Goal: Navigation & Orientation: Find specific page/section

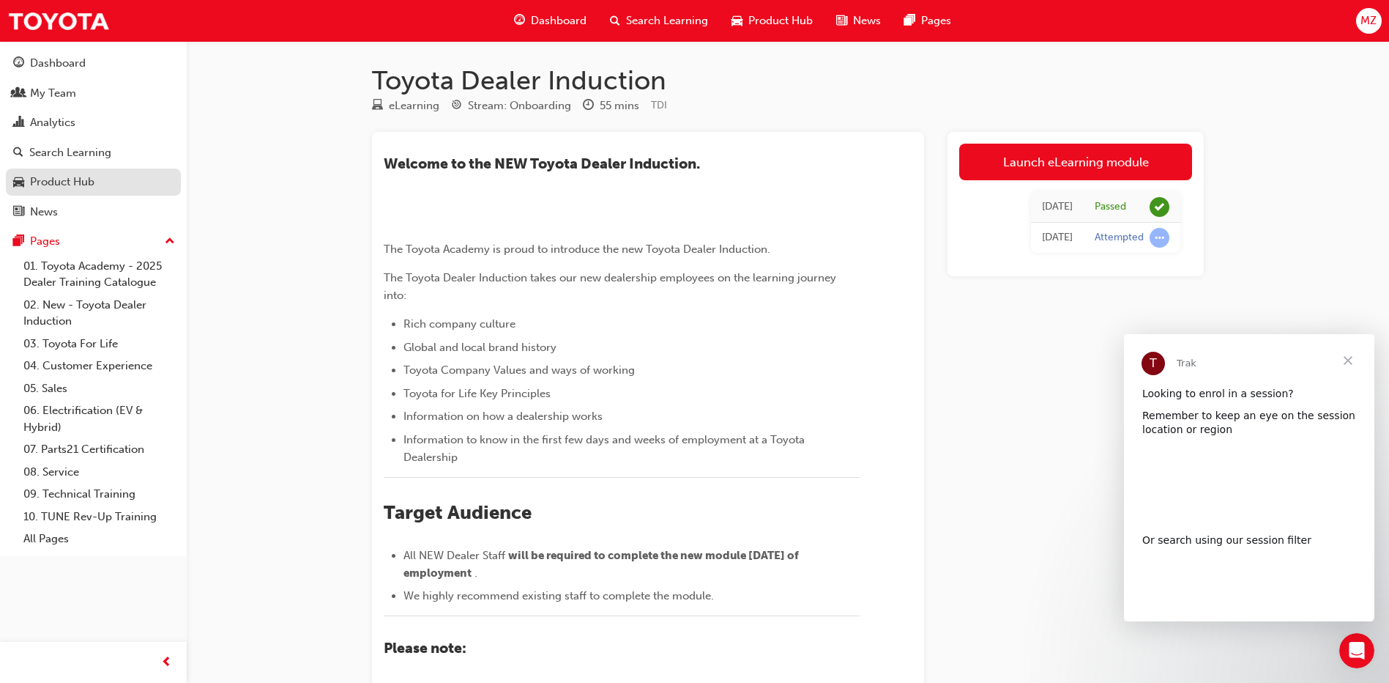
click at [84, 185] on div "Product Hub" at bounding box center [62, 182] width 64 height 17
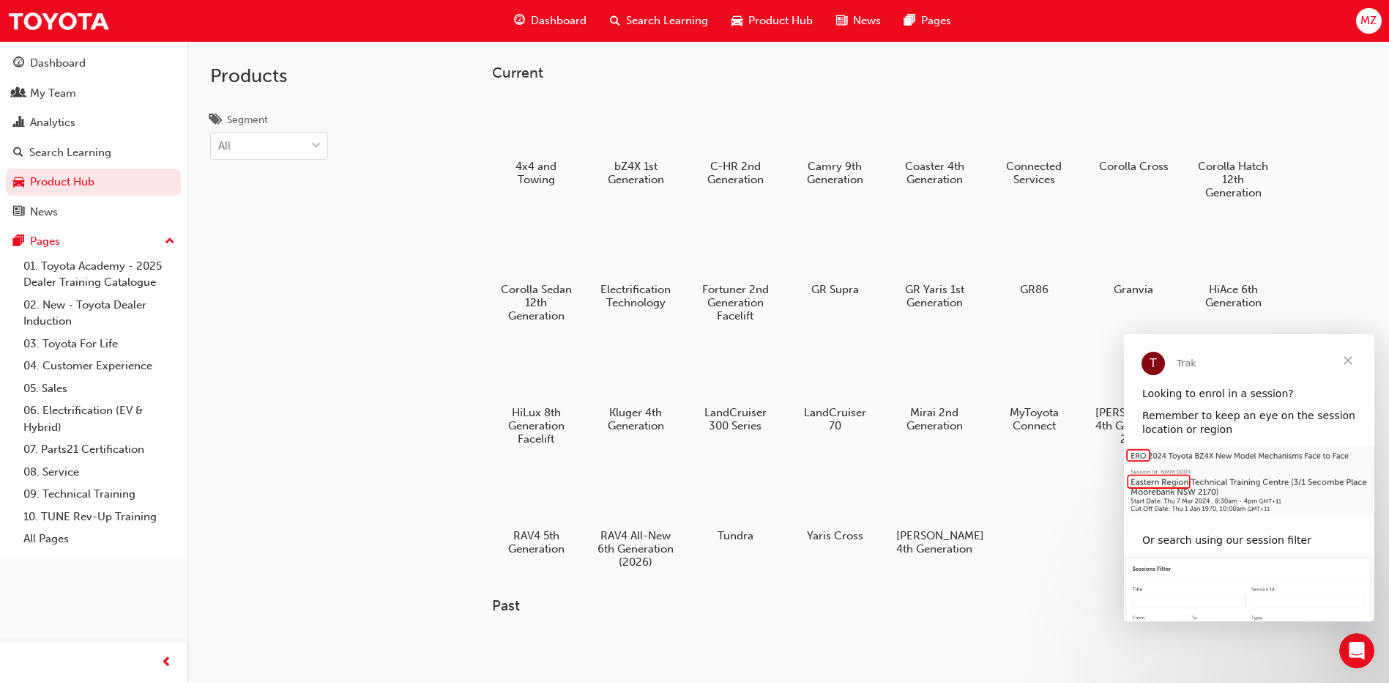
click at [1351, 357] on span "Close" at bounding box center [1348, 360] width 53 height 53
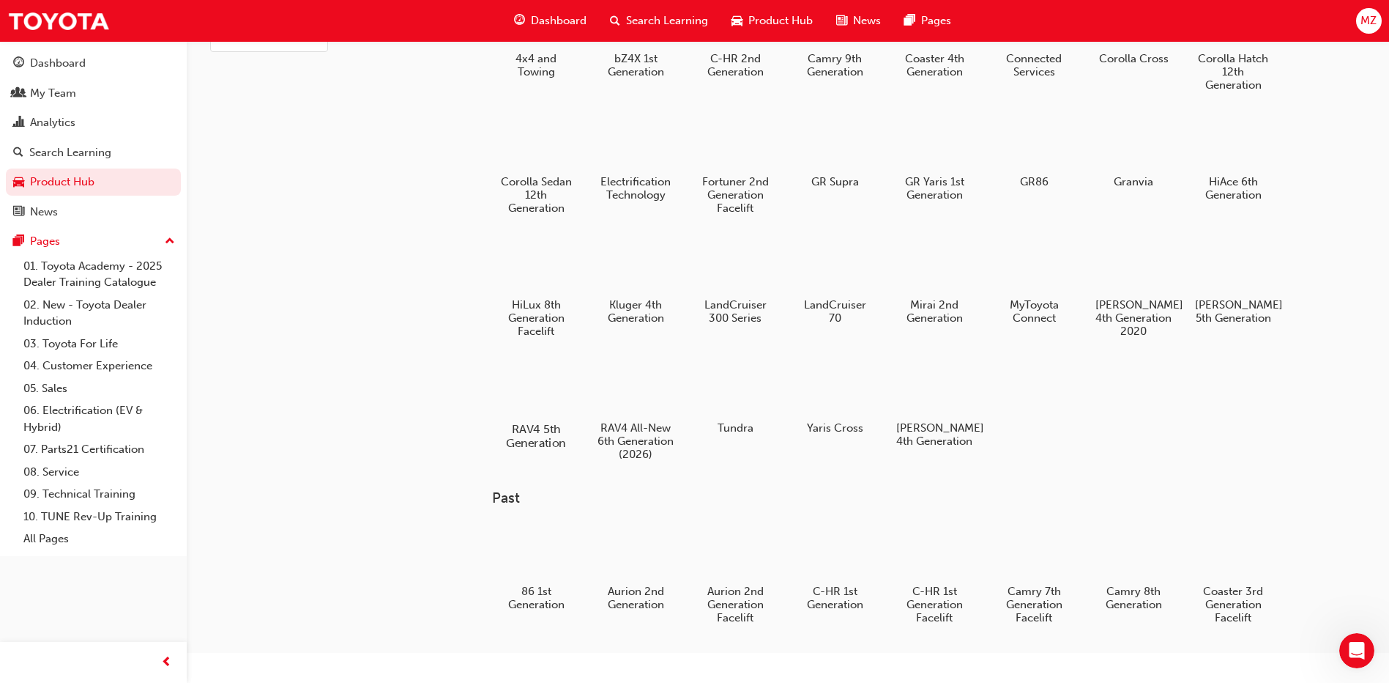
scroll to position [61, 0]
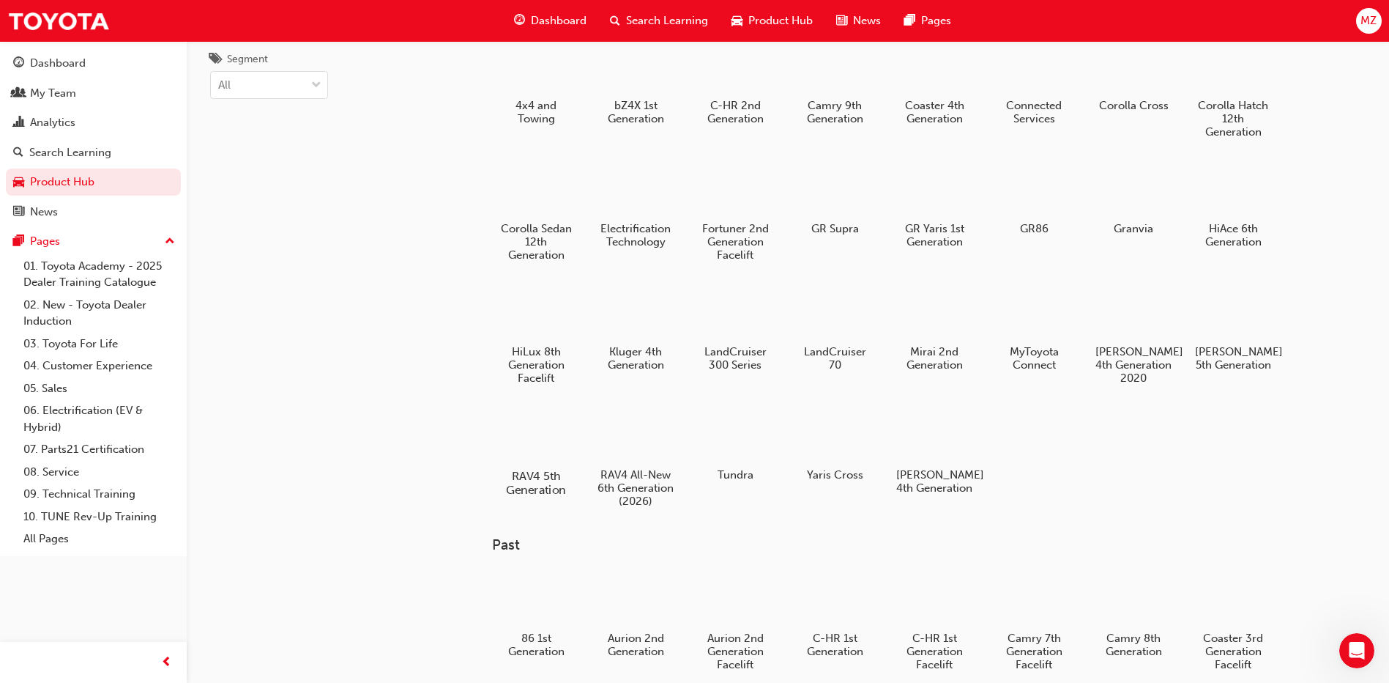
click at [538, 428] on div at bounding box center [536, 433] width 81 height 59
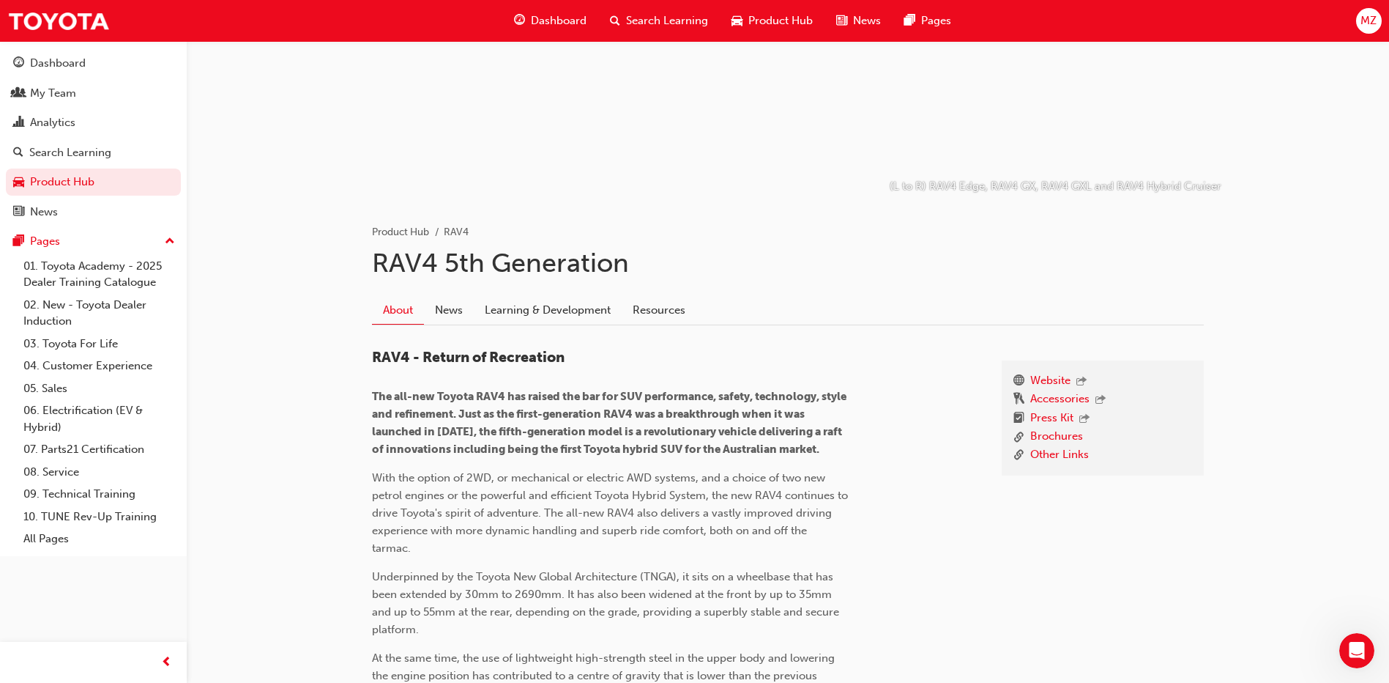
scroll to position [146, 0]
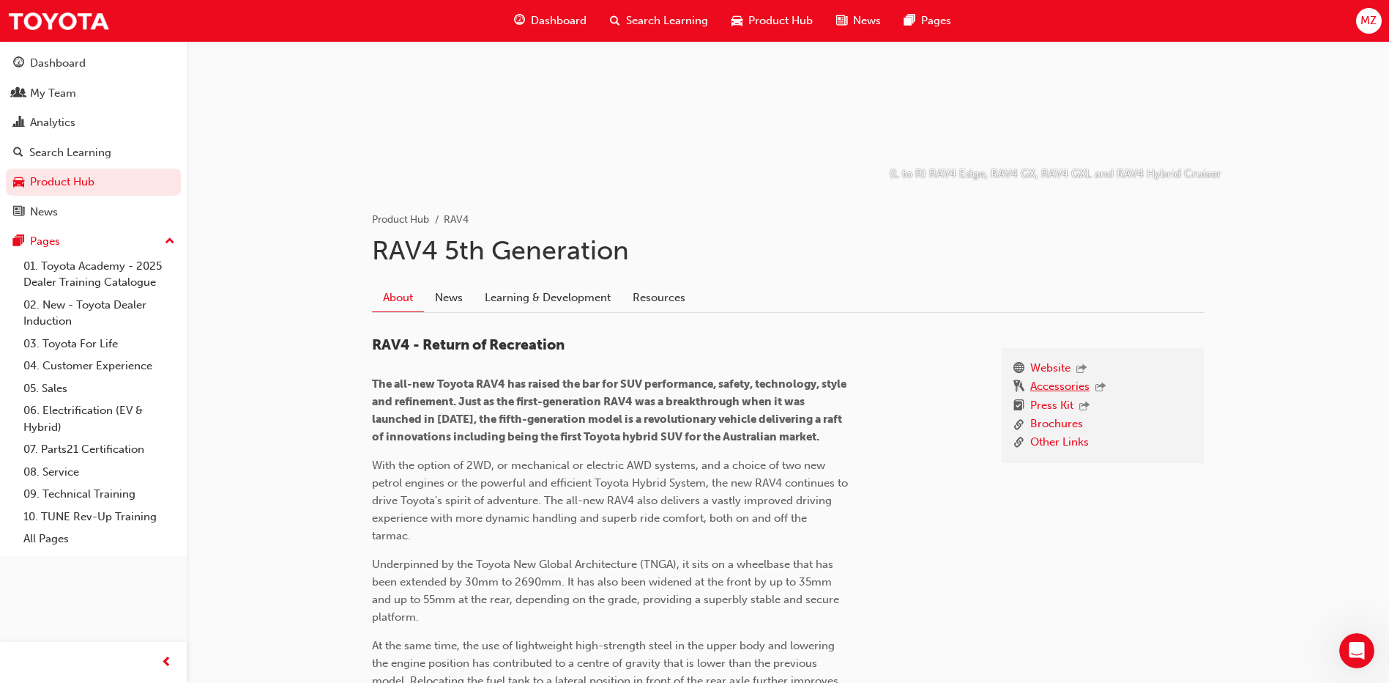
click at [1055, 387] on link "Accessories" at bounding box center [1060, 387] width 59 height 19
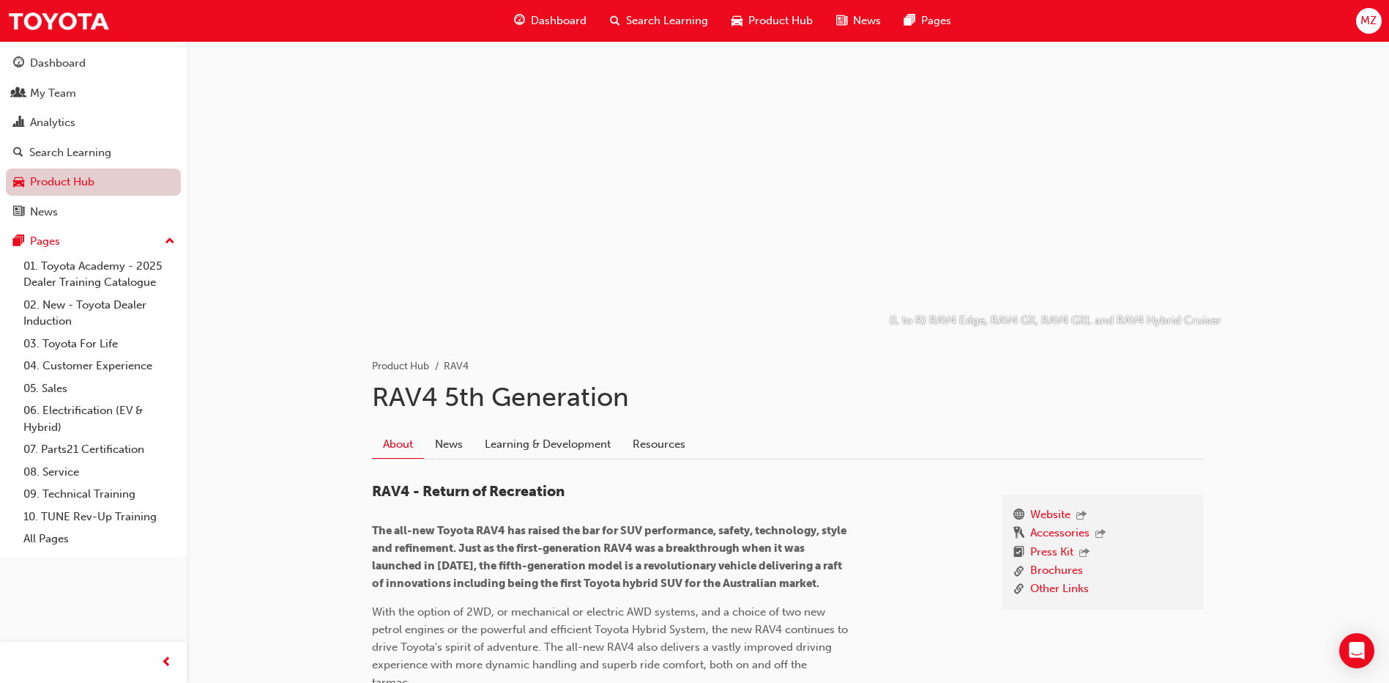
click at [109, 180] on link "Product Hub" at bounding box center [93, 181] width 175 height 27
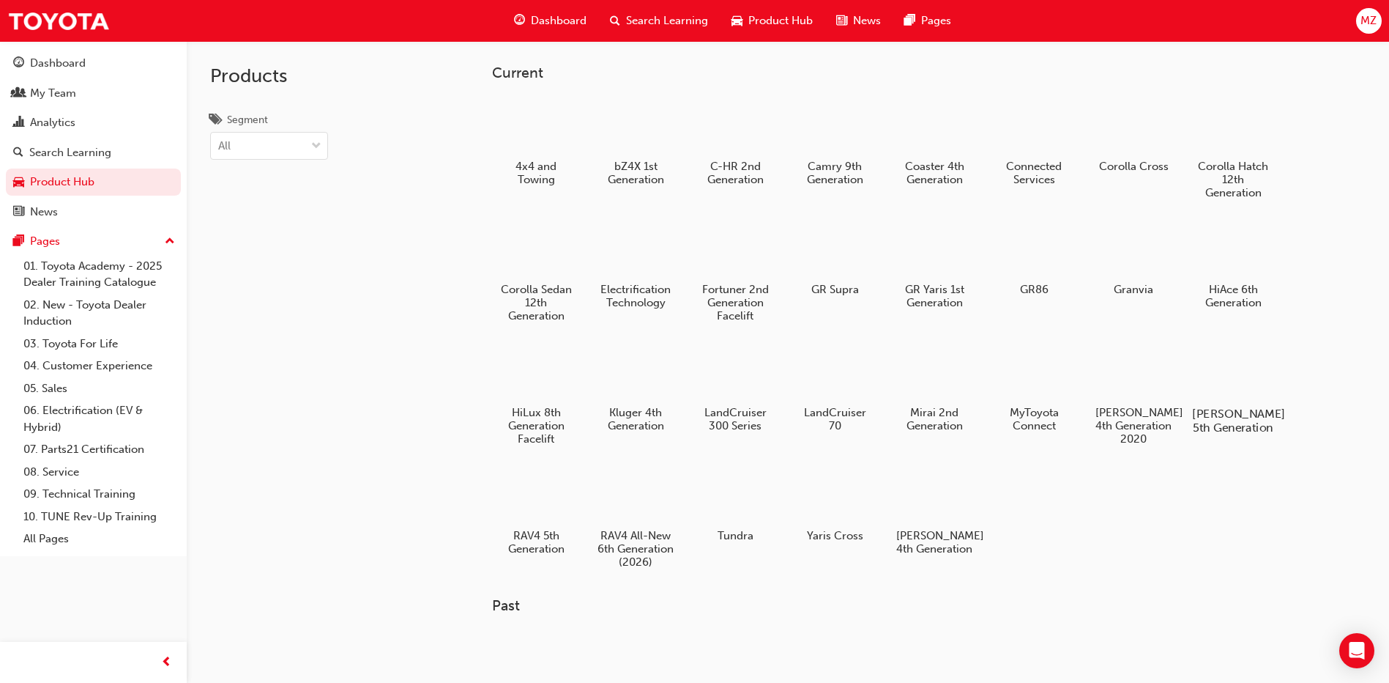
click at [1219, 363] on div at bounding box center [1233, 371] width 81 height 59
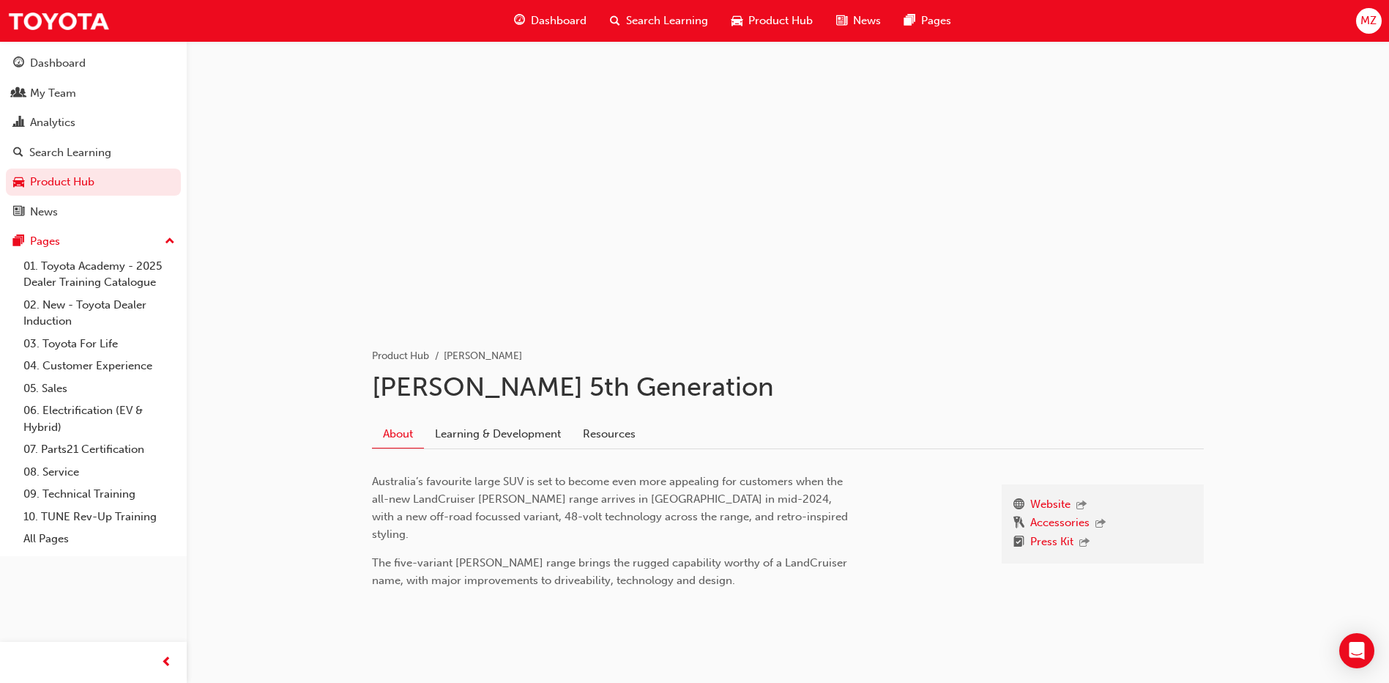
scroll to position [21, 0]
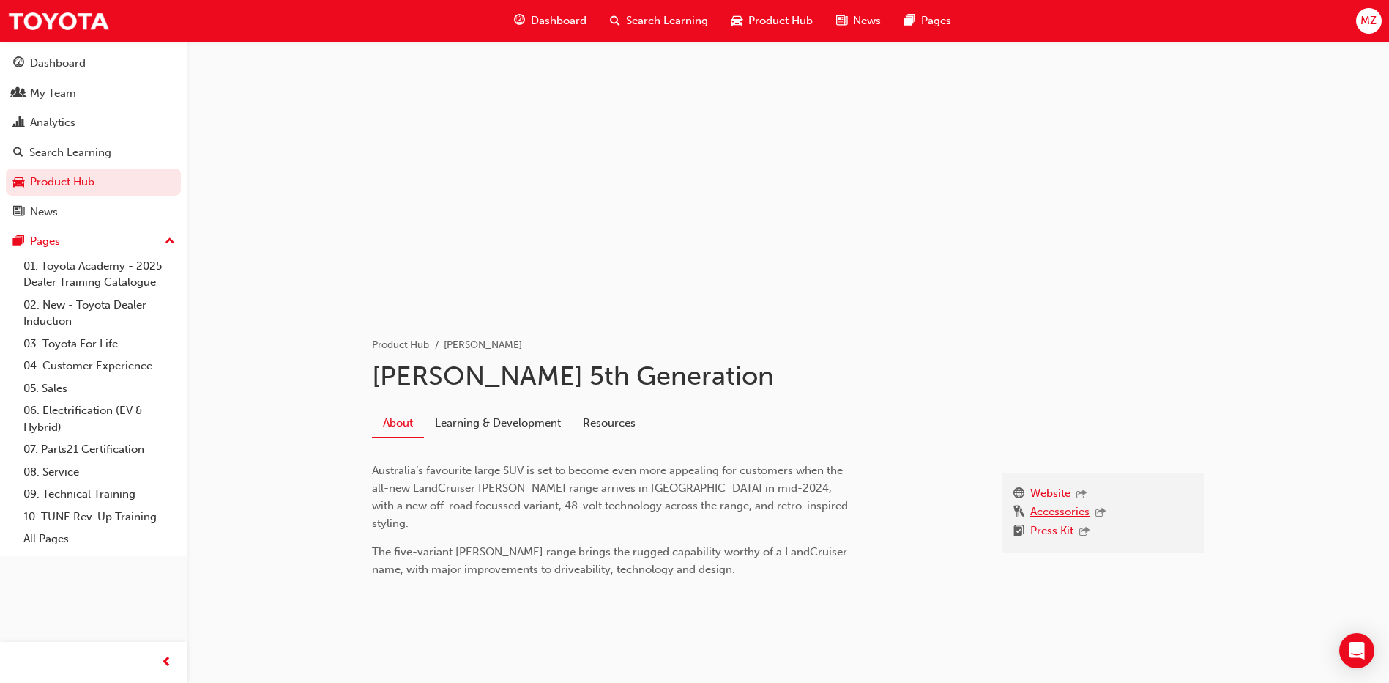
click at [1052, 510] on link "Accessories" at bounding box center [1060, 512] width 59 height 19
